Goal: Obtain resource: Download file/media

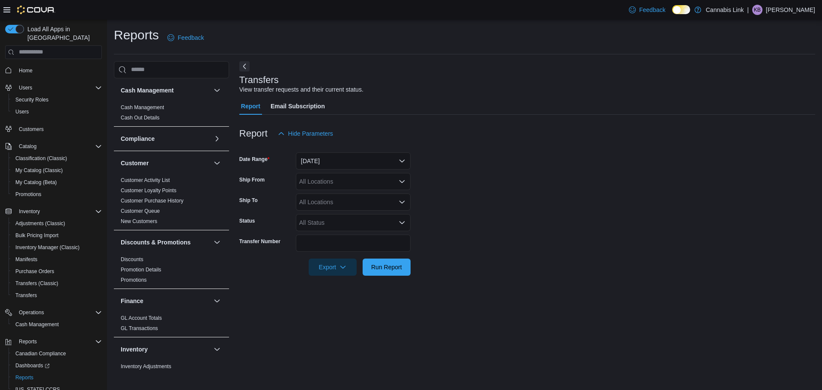
scroll to position [171, 0]
click at [324, 163] on button "[DATE]" at bounding box center [353, 160] width 115 height 17
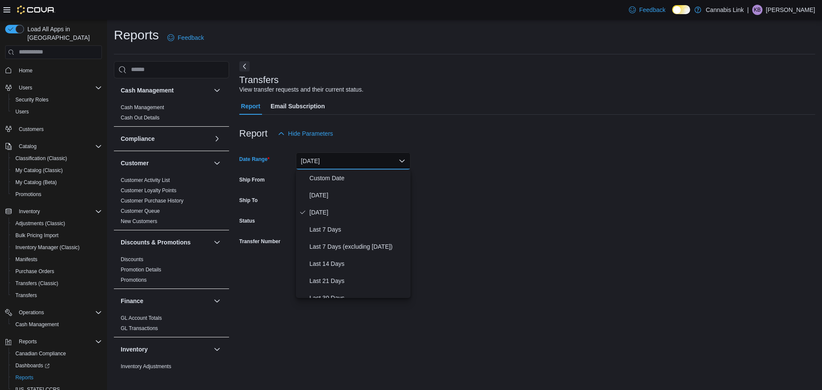
click at [532, 166] on form "Date Range [DATE] Ship From All Locations Ship To All Locations Status All Stat…" at bounding box center [527, 209] width 576 height 134
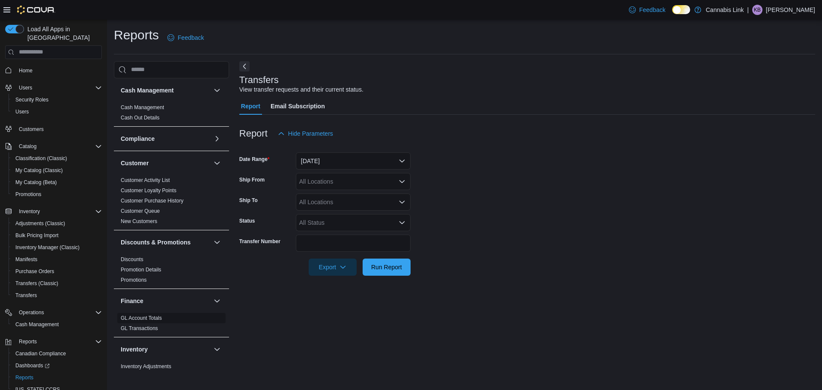
scroll to position [128, 0]
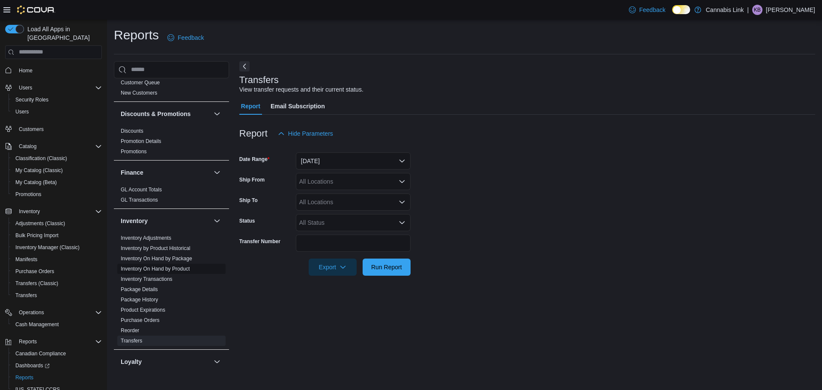
click at [166, 271] on link "Inventory On Hand by Product" at bounding box center [155, 269] width 69 height 6
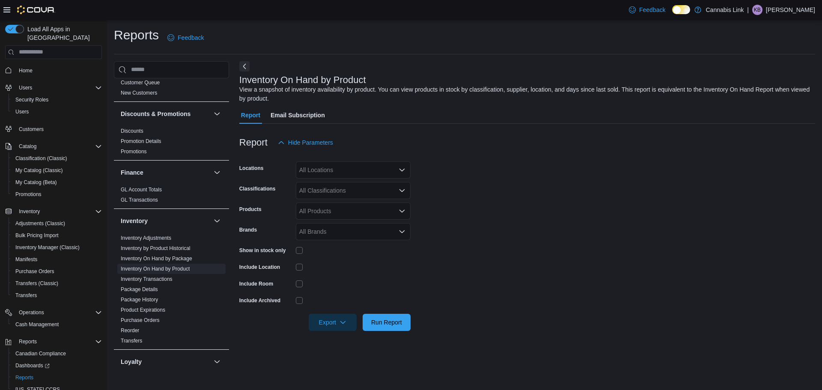
click at [382, 172] on div "All Locations" at bounding box center [353, 169] width 115 height 17
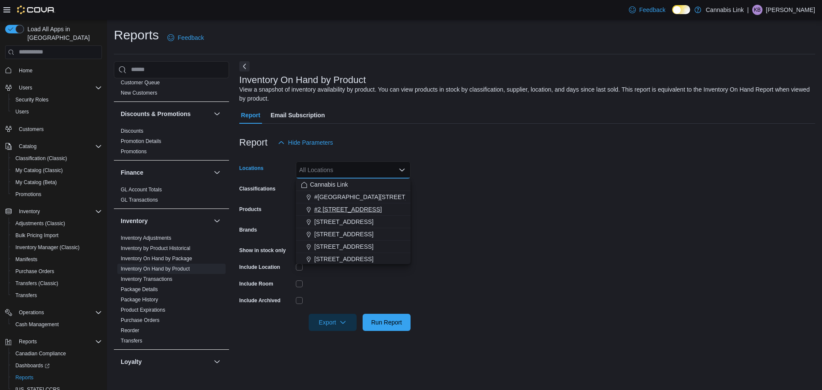
click at [366, 211] on span "#2 1149 Western Rd." at bounding box center [348, 209] width 68 height 9
click at [642, 348] on div "Inventory On Hand by Product View a snapshot of inventory availability by produ…" at bounding box center [527, 215] width 576 height 309
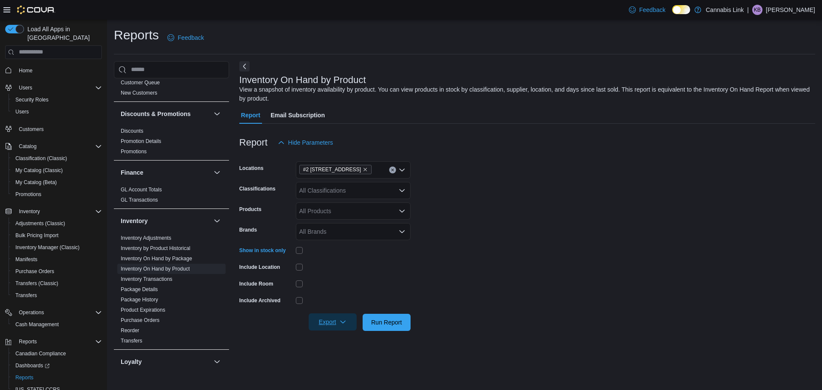
click at [351, 321] on span "Export" at bounding box center [333, 321] width 38 height 17
click at [356, 266] on button "Export to Excel" at bounding box center [333, 270] width 49 height 17
click at [357, 169] on span "#2 1149 Western Rd." at bounding box center [335, 169] width 72 height 9
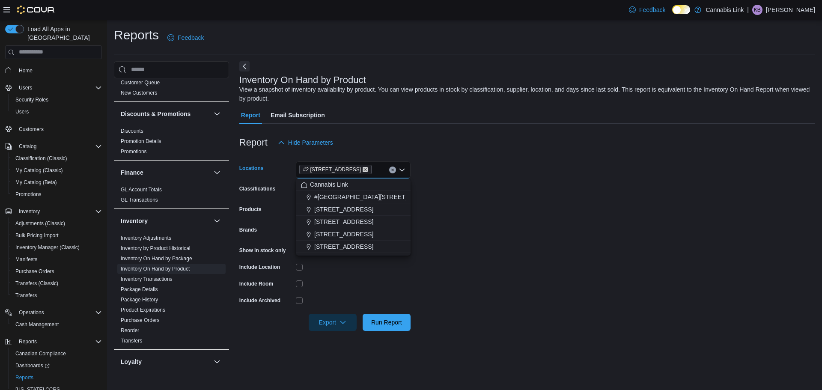
click at [363, 169] on icon "Remove #2 1149 Western Rd. from selection in this group" at bounding box center [364, 169] width 3 height 3
click at [364, 242] on span "390 Springbank Drive" at bounding box center [343, 246] width 59 height 9
click at [537, 280] on form "Locations 390 Springbank Drive Combo box. Selected. 390 Springbank Drive. Press…" at bounding box center [527, 241] width 576 height 180
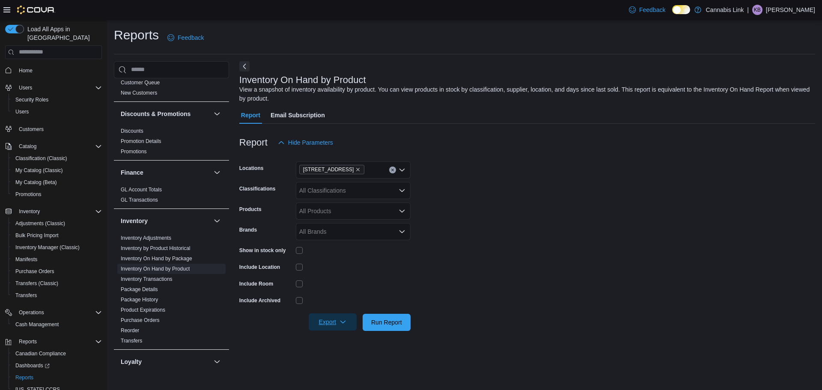
click at [342, 323] on icon "button" at bounding box center [342, 321] width 7 height 7
click at [351, 274] on span "Export to Excel" at bounding box center [334, 270] width 39 height 7
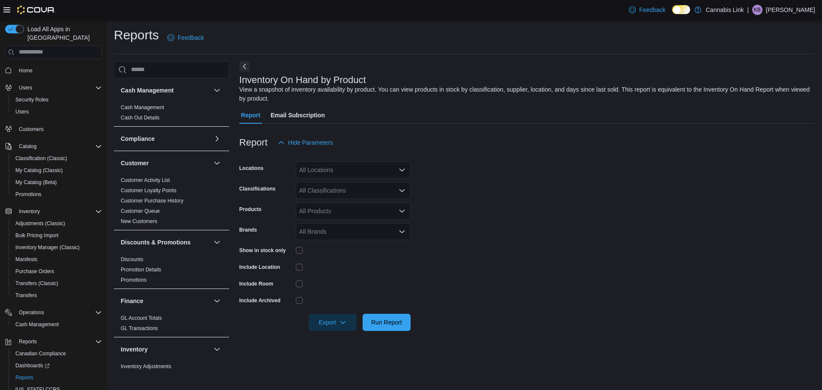
click at [330, 174] on div "All Locations" at bounding box center [353, 169] width 115 height 17
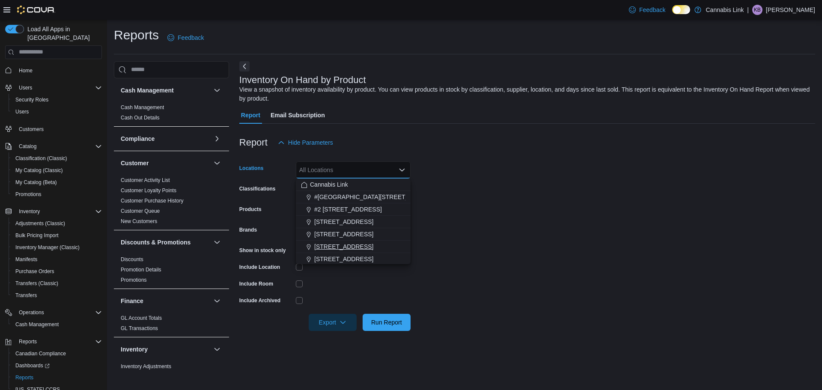
click at [342, 245] on span "[STREET_ADDRESS]" at bounding box center [343, 246] width 59 height 9
drag, startPoint x: 588, startPoint y: 309, endPoint x: 336, endPoint y: 268, distance: 254.9
click at [587, 310] on div at bounding box center [527, 310] width 576 height 7
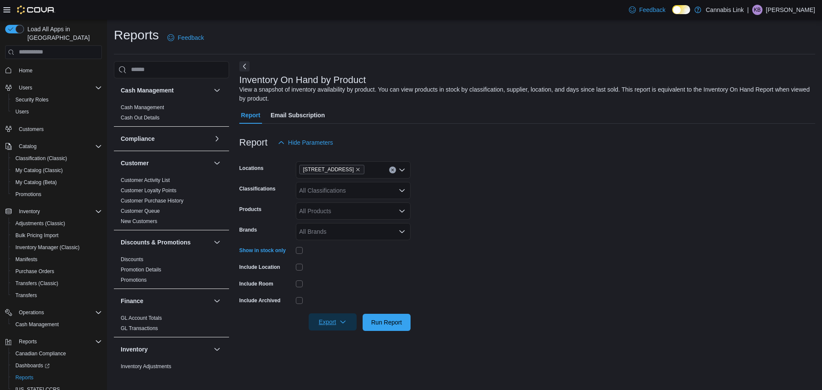
click at [334, 318] on span "Export" at bounding box center [333, 321] width 38 height 17
click at [343, 276] on button "Export to Excel" at bounding box center [333, 270] width 49 height 17
